Goal: Task Accomplishment & Management: Manage account settings

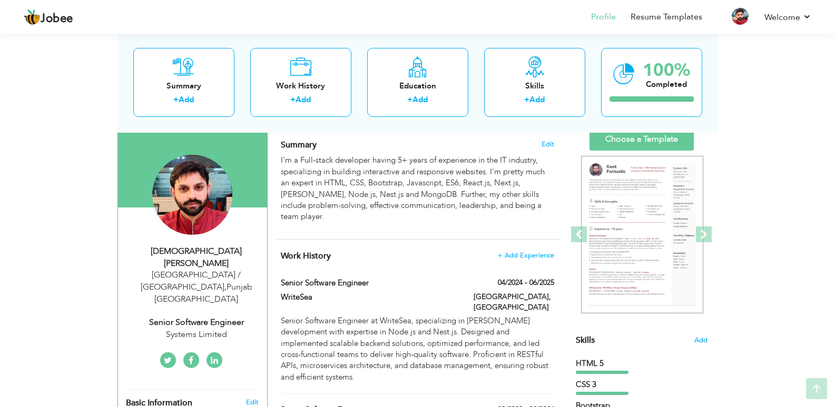
scroll to position [71, 0]
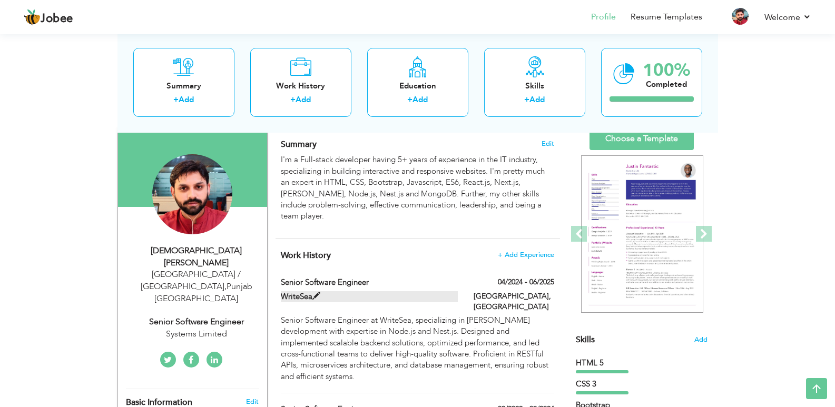
drag, startPoint x: 361, startPoint y: 357, endPoint x: 311, endPoint y: 288, distance: 85.2
click at [319, 292] on span at bounding box center [316, 296] width 8 height 8
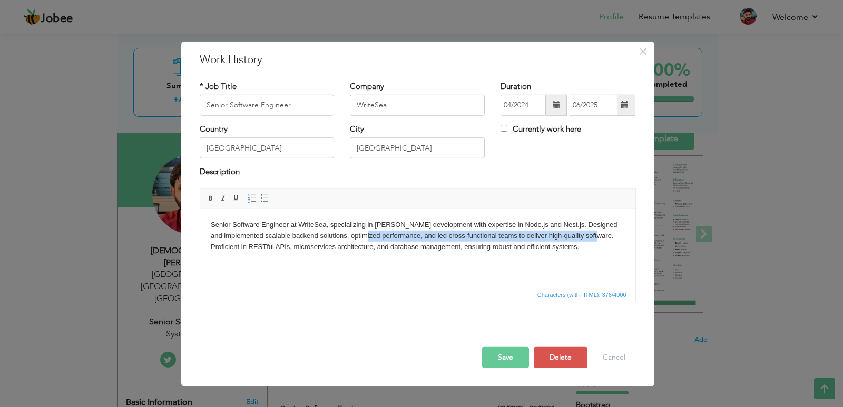
drag, startPoint x: 597, startPoint y: 240, endPoint x: 362, endPoint y: 233, distance: 234.5
click at [362, 233] on body "Senior Software Engineer at WriteSea, specializing in [PERSON_NAME] development…" at bounding box center [417, 235] width 414 height 33
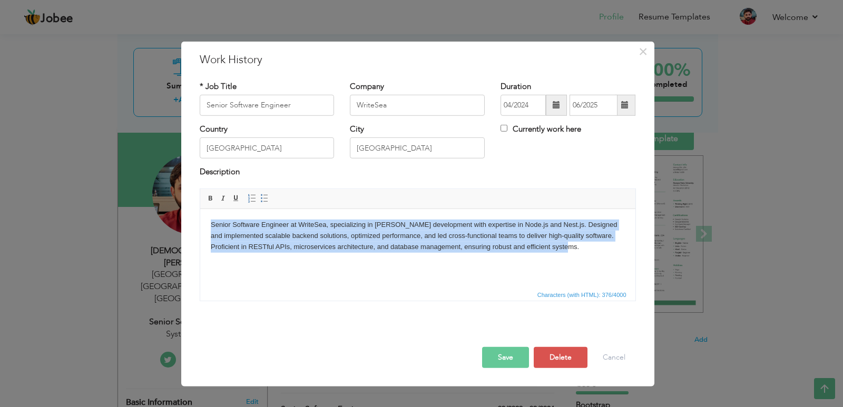
copy body "Senior Software Engineer at WriteSea, specializing in [PERSON_NAME] development…"
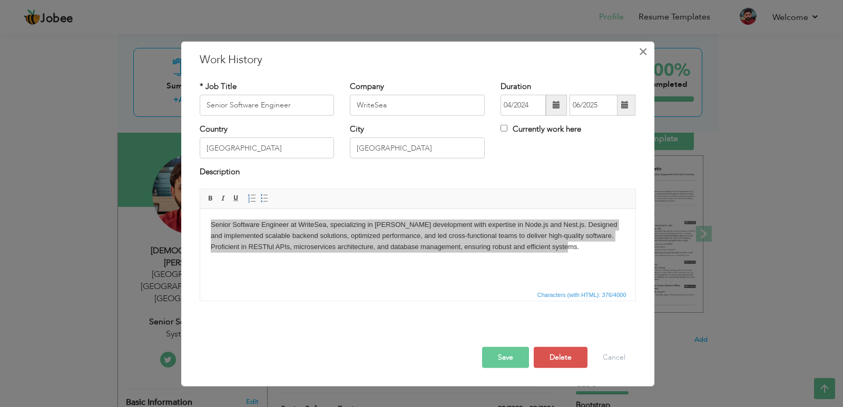
click at [644, 53] on span "×" at bounding box center [642, 51] width 9 height 19
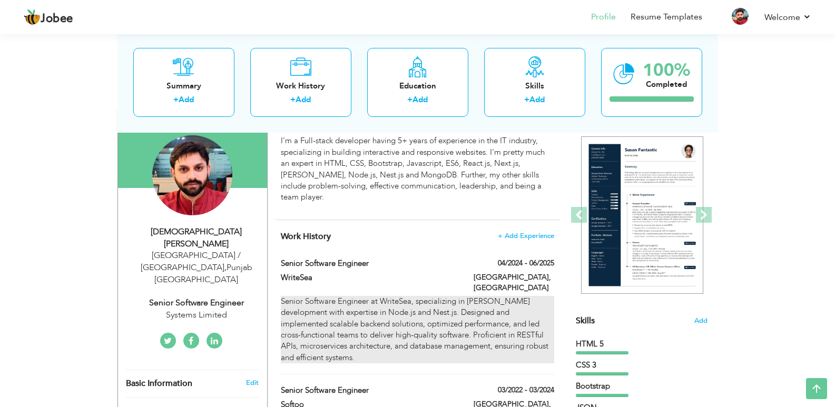
scroll to position [0, 0]
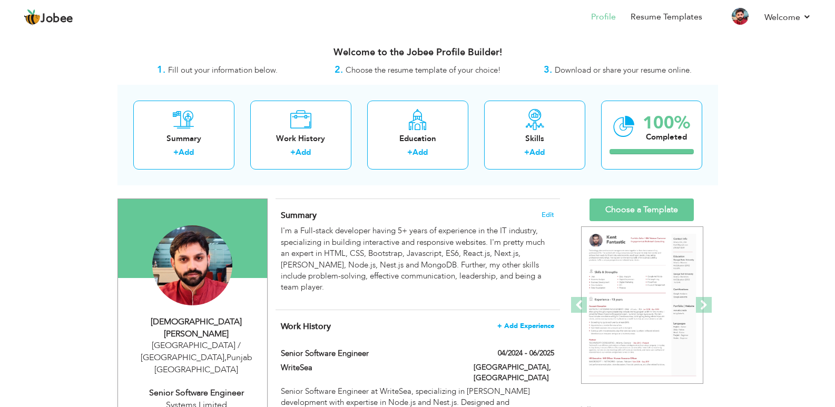
click at [520, 322] on span "+ Add Experience" at bounding box center [525, 325] width 57 height 7
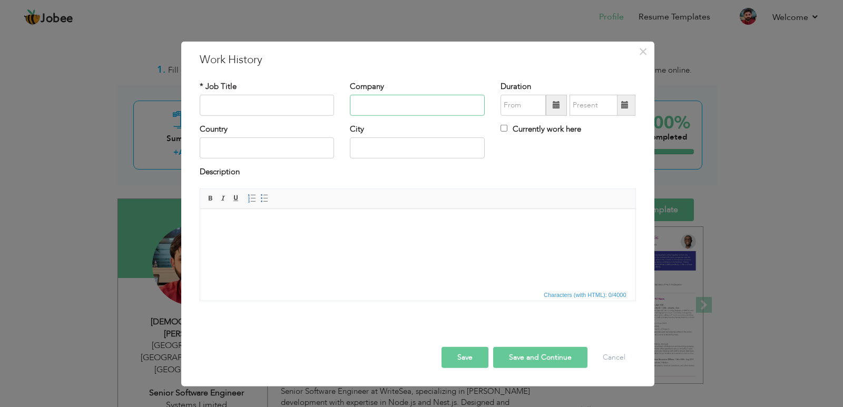
click at [393, 107] on input "text" at bounding box center [417, 105] width 135 height 21
type input "s"
type input "Systems Limited"
click at [555, 106] on span at bounding box center [556, 104] width 7 height 7
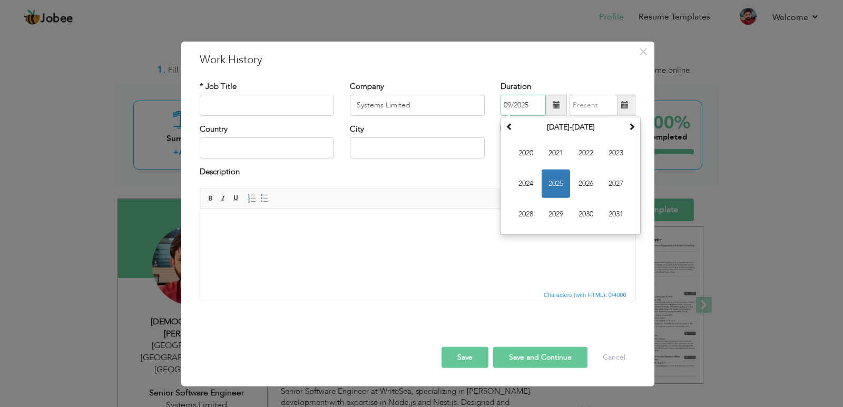
click at [554, 179] on span "2025" at bounding box center [555, 184] width 28 height 28
click at [553, 177] on span "Jun" at bounding box center [555, 184] width 28 height 28
type input "06/2025"
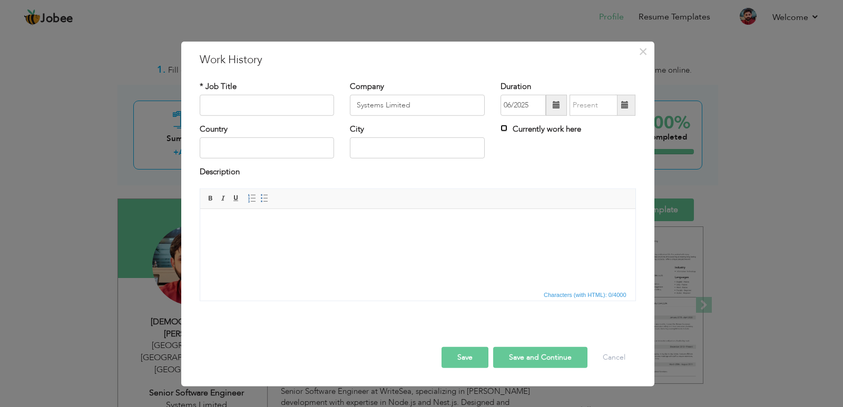
click at [504, 128] on input "Currently work here" at bounding box center [503, 128] width 7 height 7
checkbox input "true"
click at [250, 147] on input "text" at bounding box center [267, 147] width 135 height 21
type input "[GEOGRAPHIC_DATA]"
click at [385, 156] on input "text" at bounding box center [417, 147] width 135 height 21
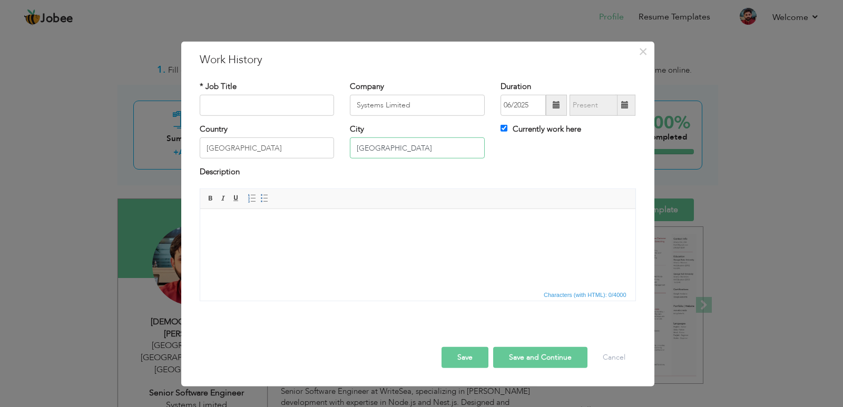
type input "[GEOGRAPHIC_DATA]"
click at [280, 241] on html at bounding box center [417, 225] width 435 height 32
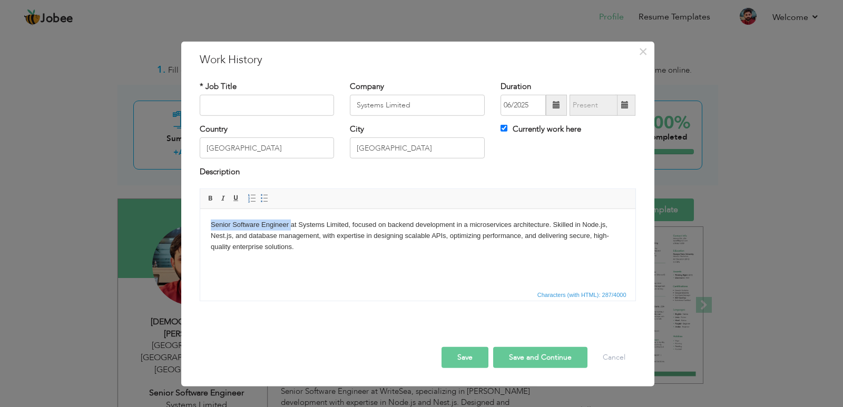
drag, startPoint x: 289, startPoint y: 224, endPoint x: 206, endPoint y: 224, distance: 83.2
click at [206, 224] on html "Senior Software Engineer at Systems Limited, focused on backend development in …" at bounding box center [417, 236] width 435 height 54
copy body "Senior Software Engineer"
click at [224, 107] on input "text" at bounding box center [267, 105] width 135 height 21
type input "Senior Software Engineer"
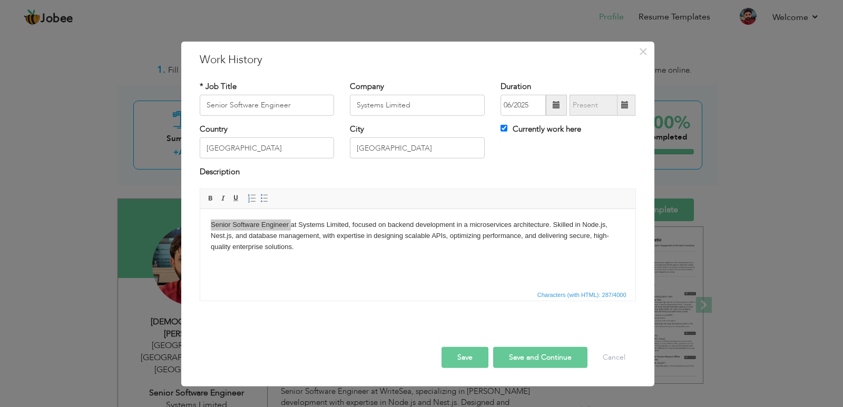
click at [467, 354] on button "Save" at bounding box center [464, 357] width 47 height 21
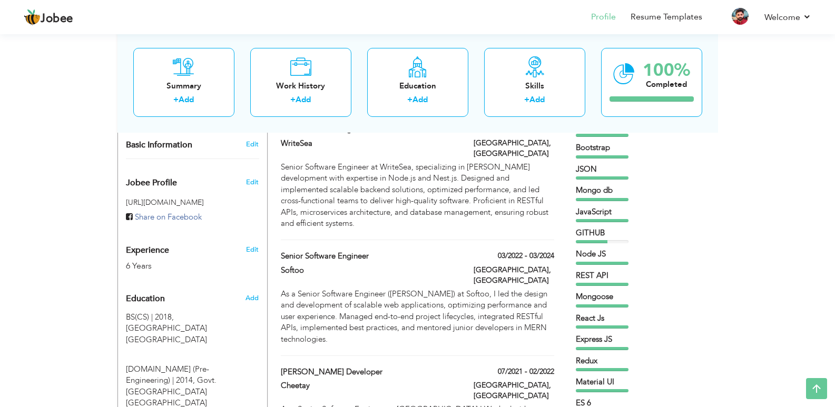
scroll to position [328, 0]
